Goal: Information Seeking & Learning: Compare options

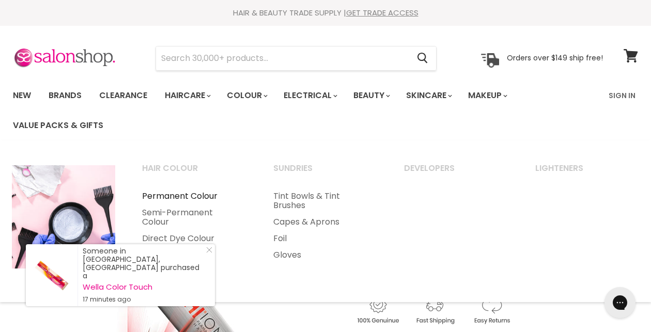
click at [167, 194] on link "Permanent Colour" at bounding box center [193, 196] width 129 height 17
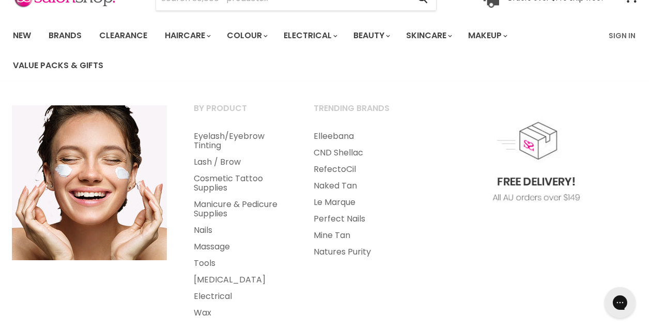
scroll to position [62, 0]
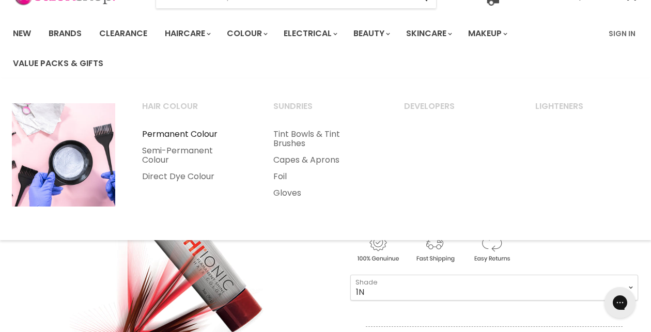
click at [188, 132] on link "Permanent Colour" at bounding box center [193, 134] width 129 height 17
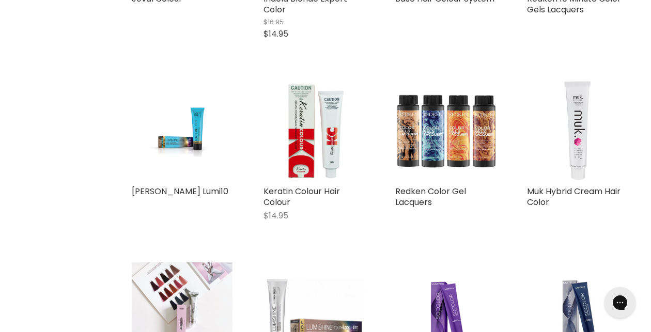
scroll to position [682, 0]
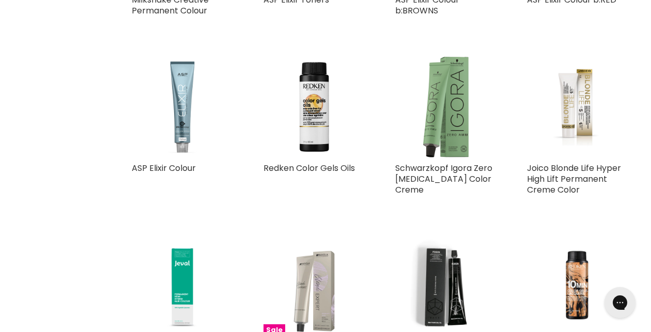
scroll to position [403, 0]
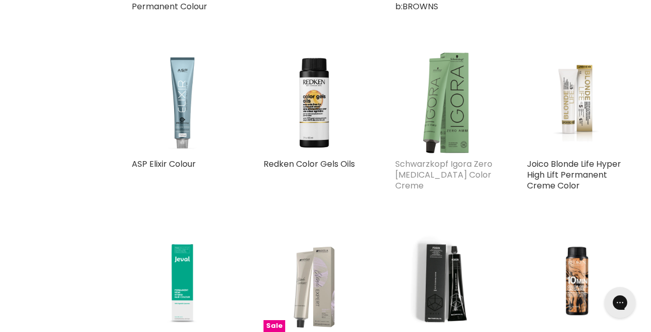
click at [421, 164] on link "Schwarzkopf Igora Zero Ammonia Color Creme" at bounding box center [443, 175] width 97 height 34
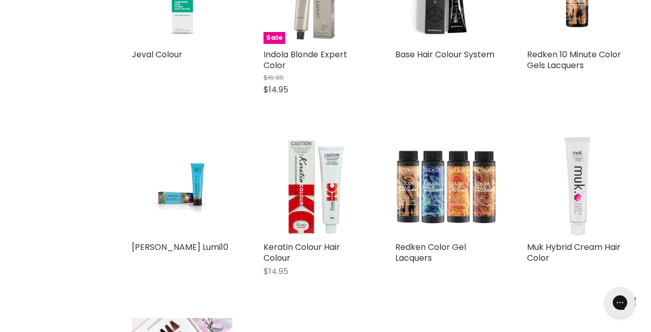
scroll to position [692, 0]
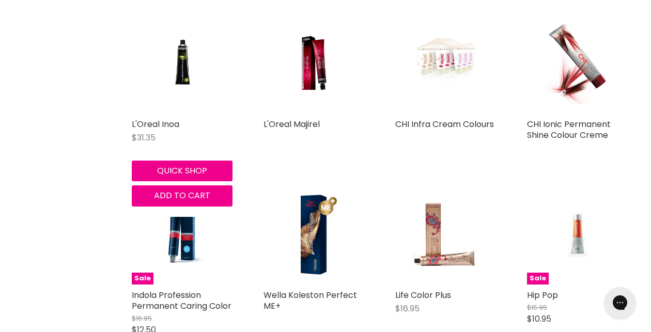
scroll to position [2812, 0]
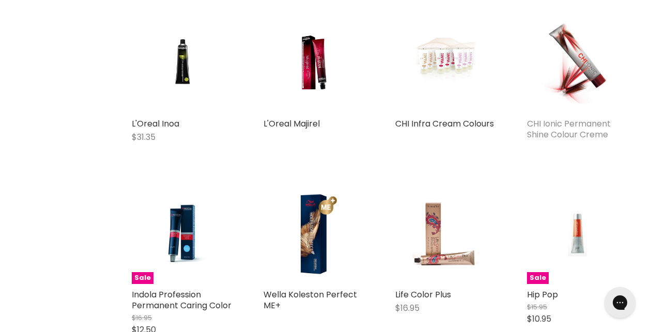
click at [568, 118] on link "CHI Ionic Permanent Shine Colour Creme" at bounding box center [569, 129] width 84 height 23
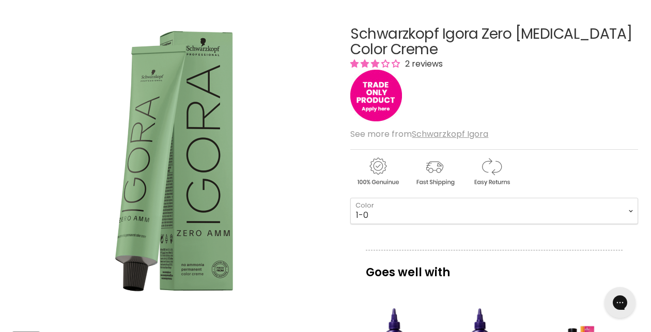
scroll to position [99, 0]
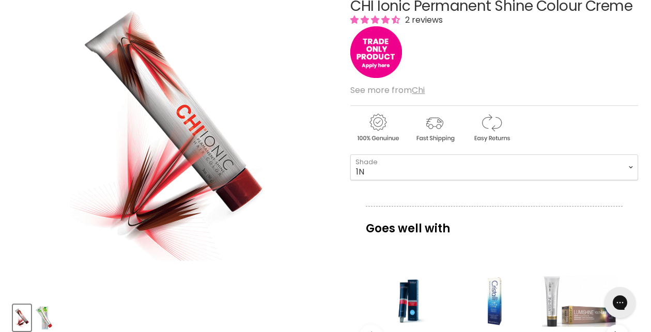
scroll to position [183, 0]
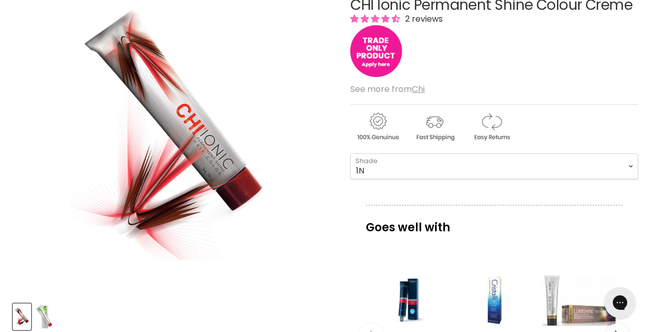
click at [383, 59] on img "Main content" at bounding box center [376, 51] width 52 height 52
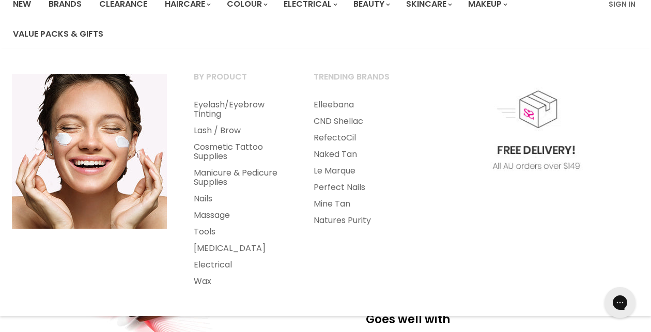
scroll to position [90, 0]
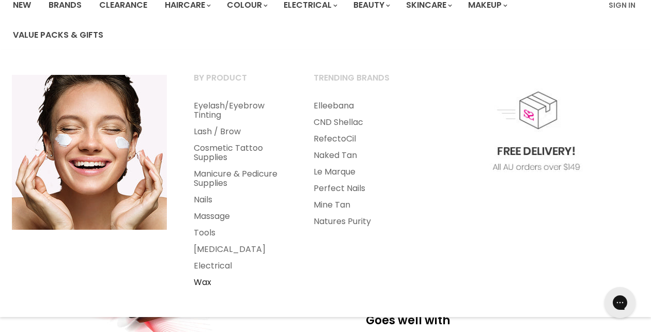
click at [204, 284] on link "Wax" at bounding box center [240, 282] width 118 height 17
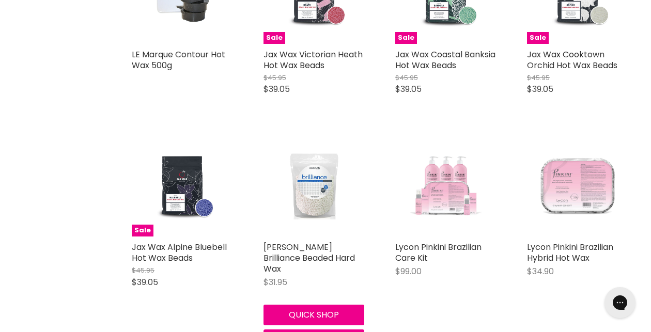
scroll to position [2127, 0]
